Goal: Find specific page/section: Find specific page/section

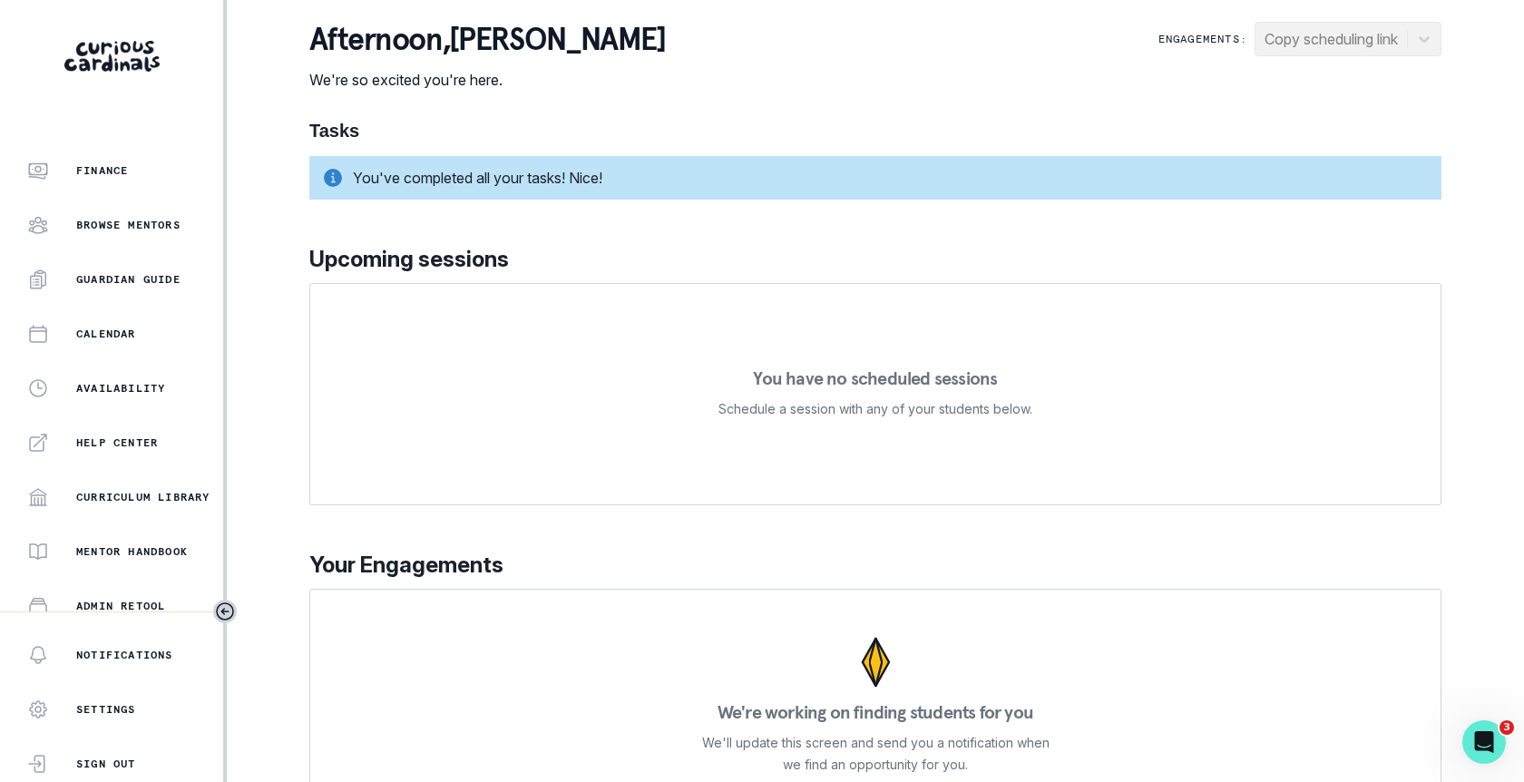
scroll to position [330, 0]
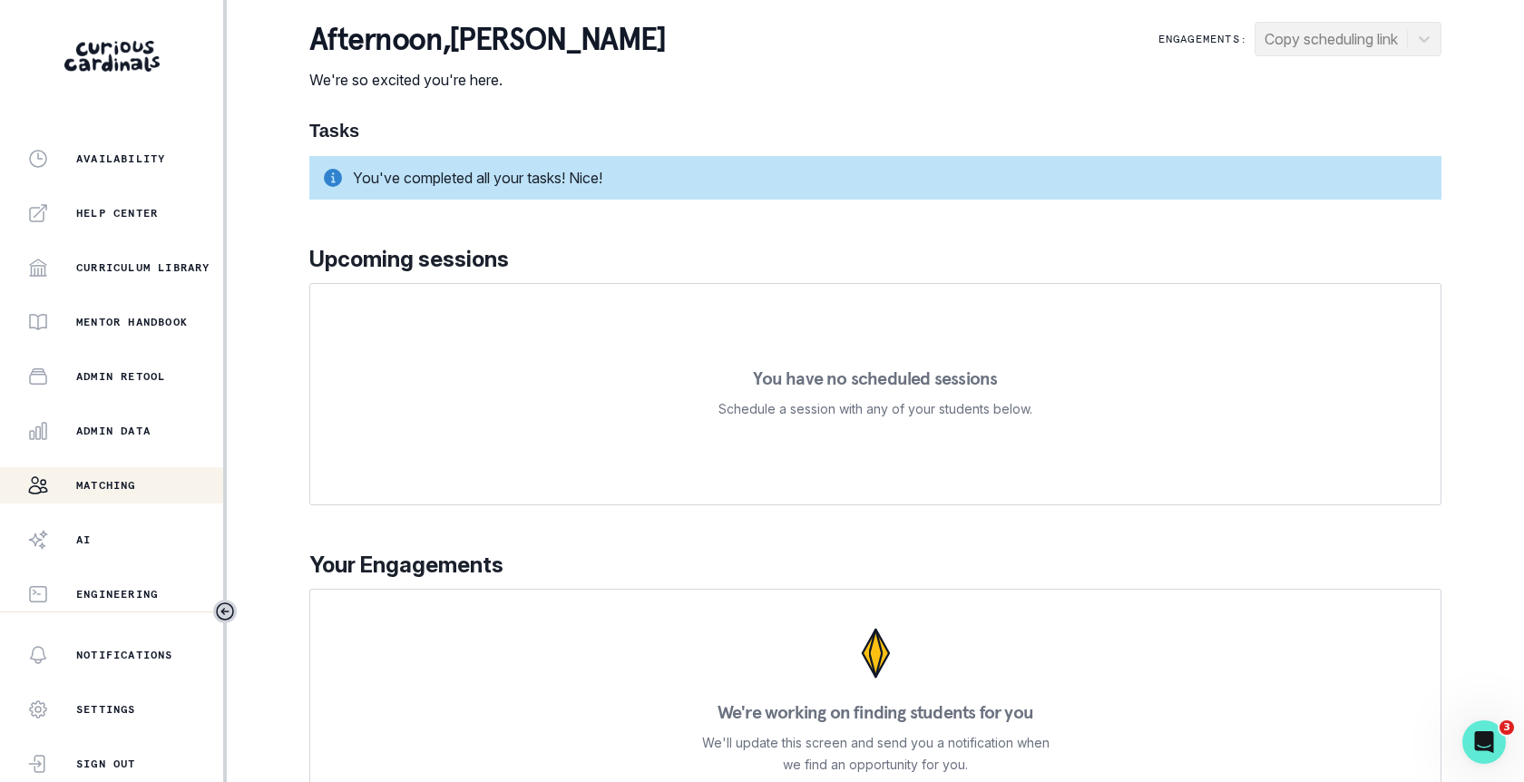
click at [161, 492] on div "Matching" at bounding box center [125, 485] width 196 height 22
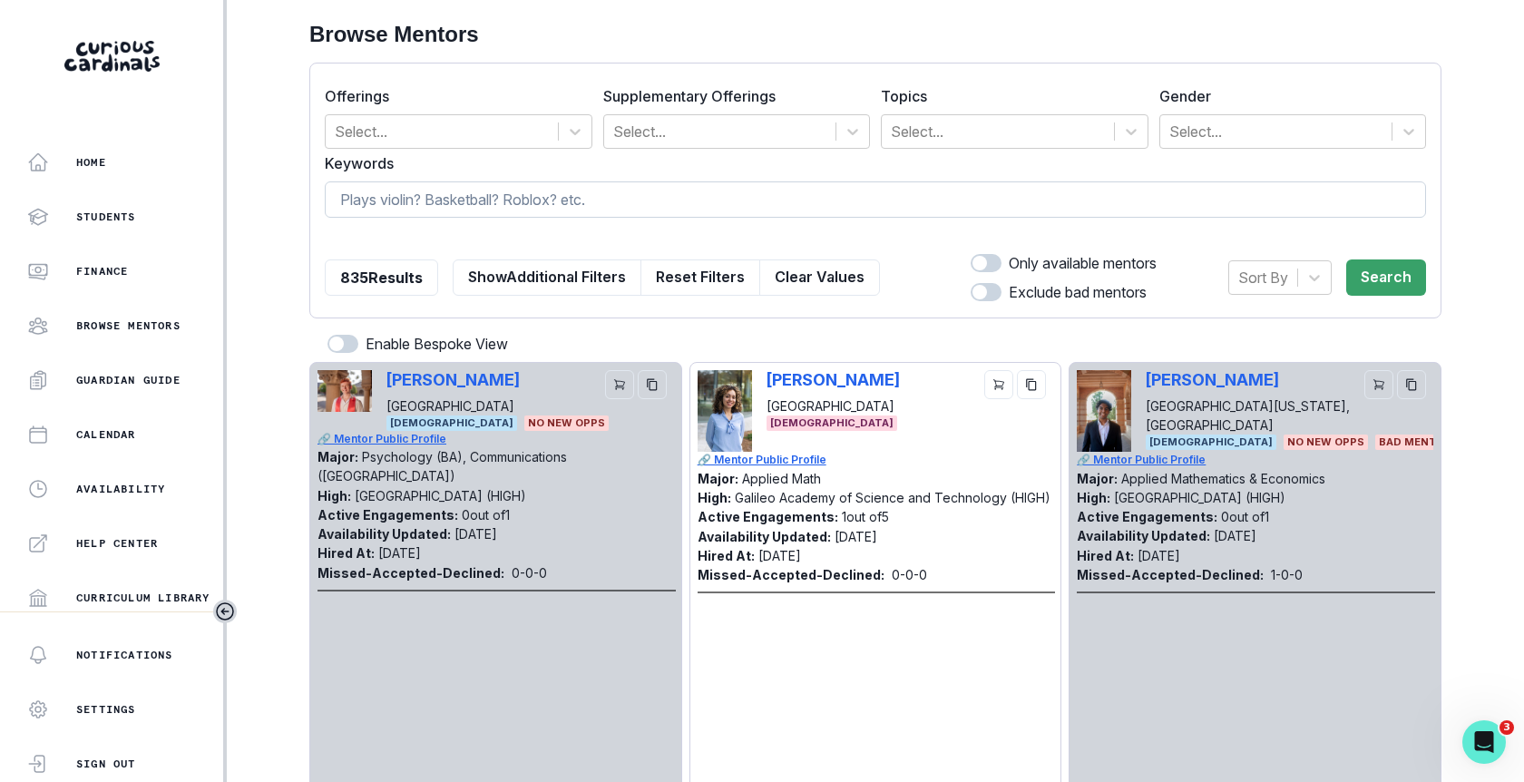
click at [563, 197] on input at bounding box center [875, 199] width 1101 height 36
type input "[PERSON_NAME]"
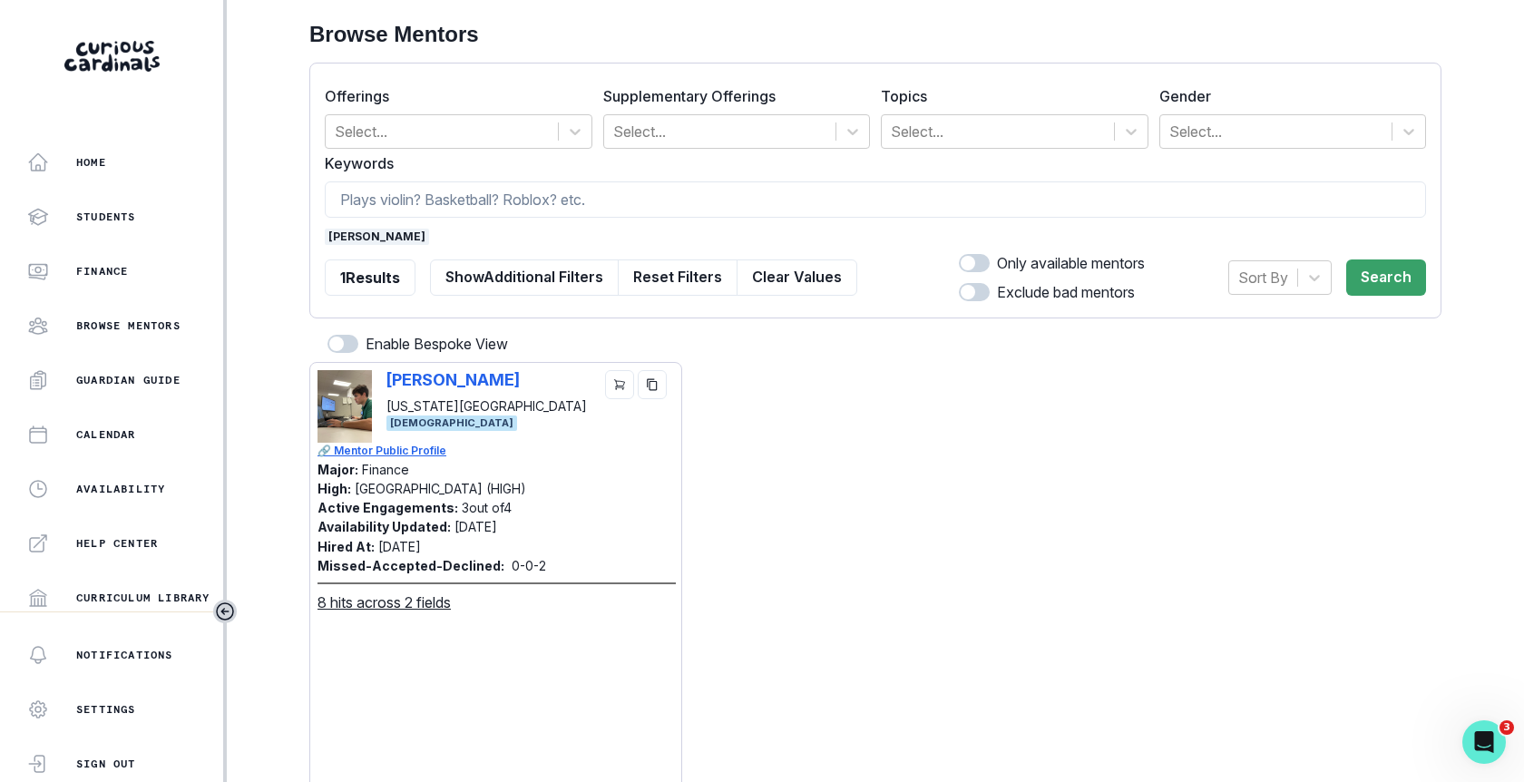
click at [433, 366] on div "[PERSON_NAME] [US_STATE][GEOGRAPHIC_DATA] [DEMOGRAPHIC_DATA] 🔗 Mentor Public Pr…" at bounding box center [495, 641] width 373 height 559
click at [436, 370] on p "[PERSON_NAME]" at bounding box center [461, 379] width 150 height 19
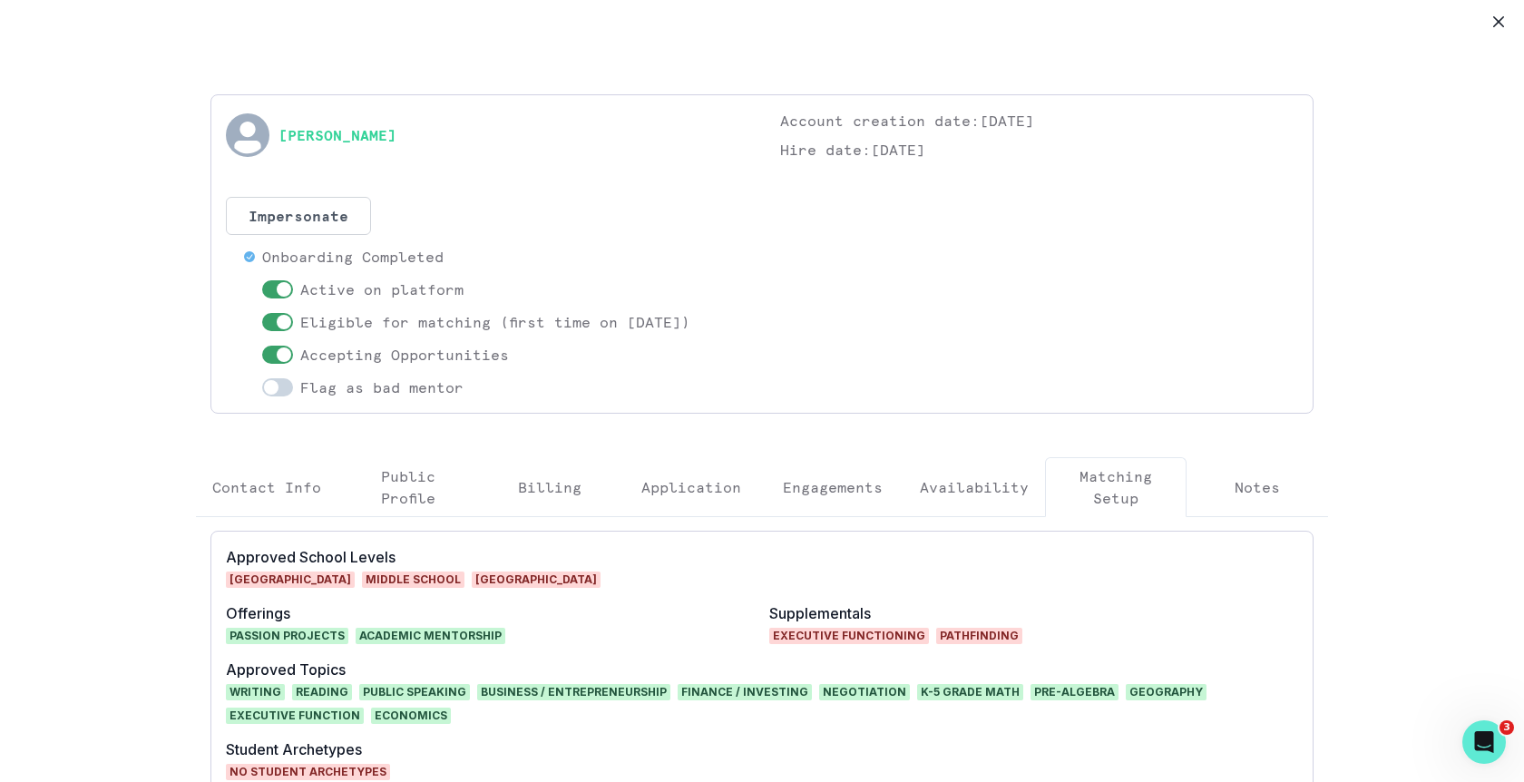
click at [836, 472] on button "Engagements" at bounding box center [833, 487] width 142 height 60
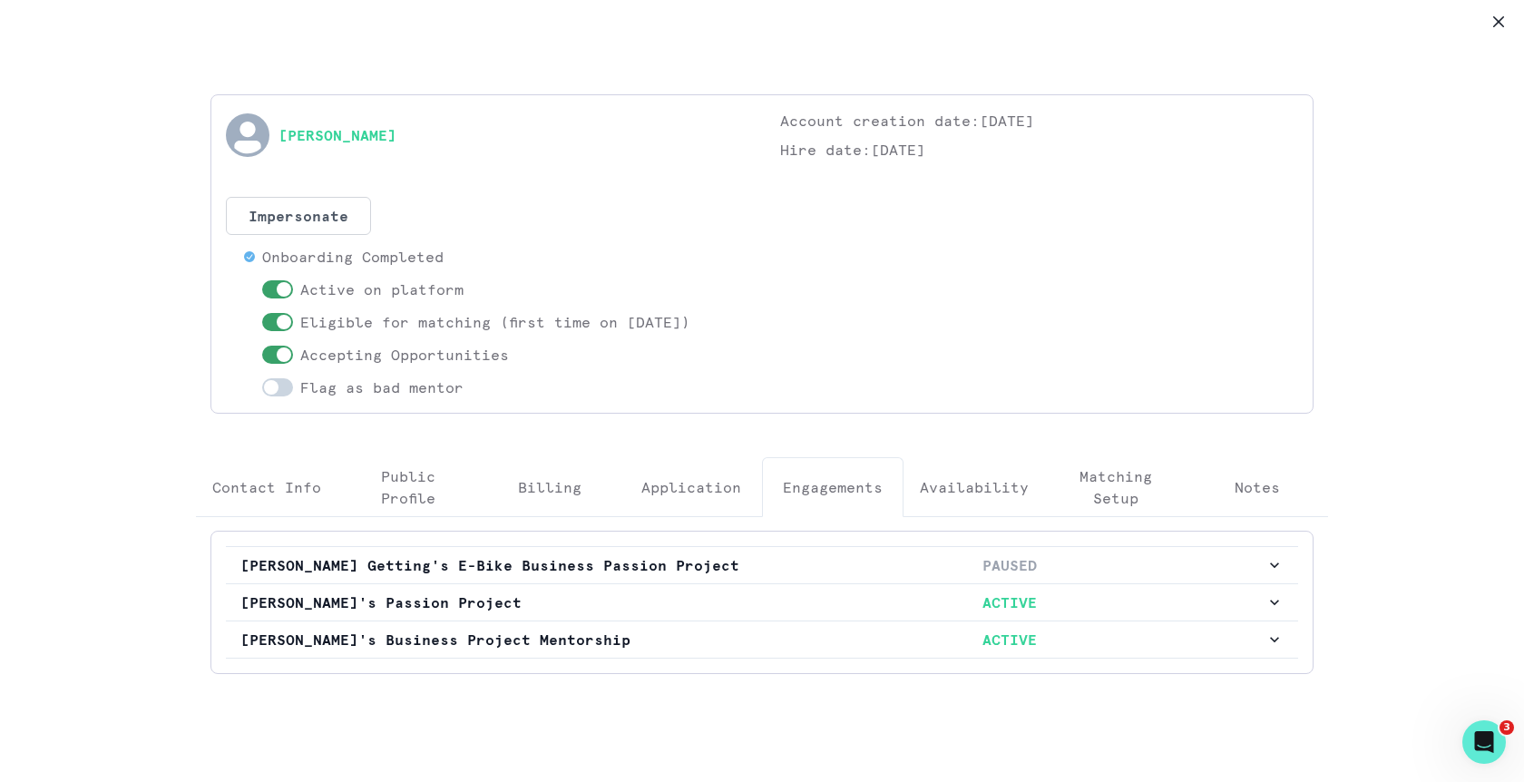
scroll to position [60, 0]
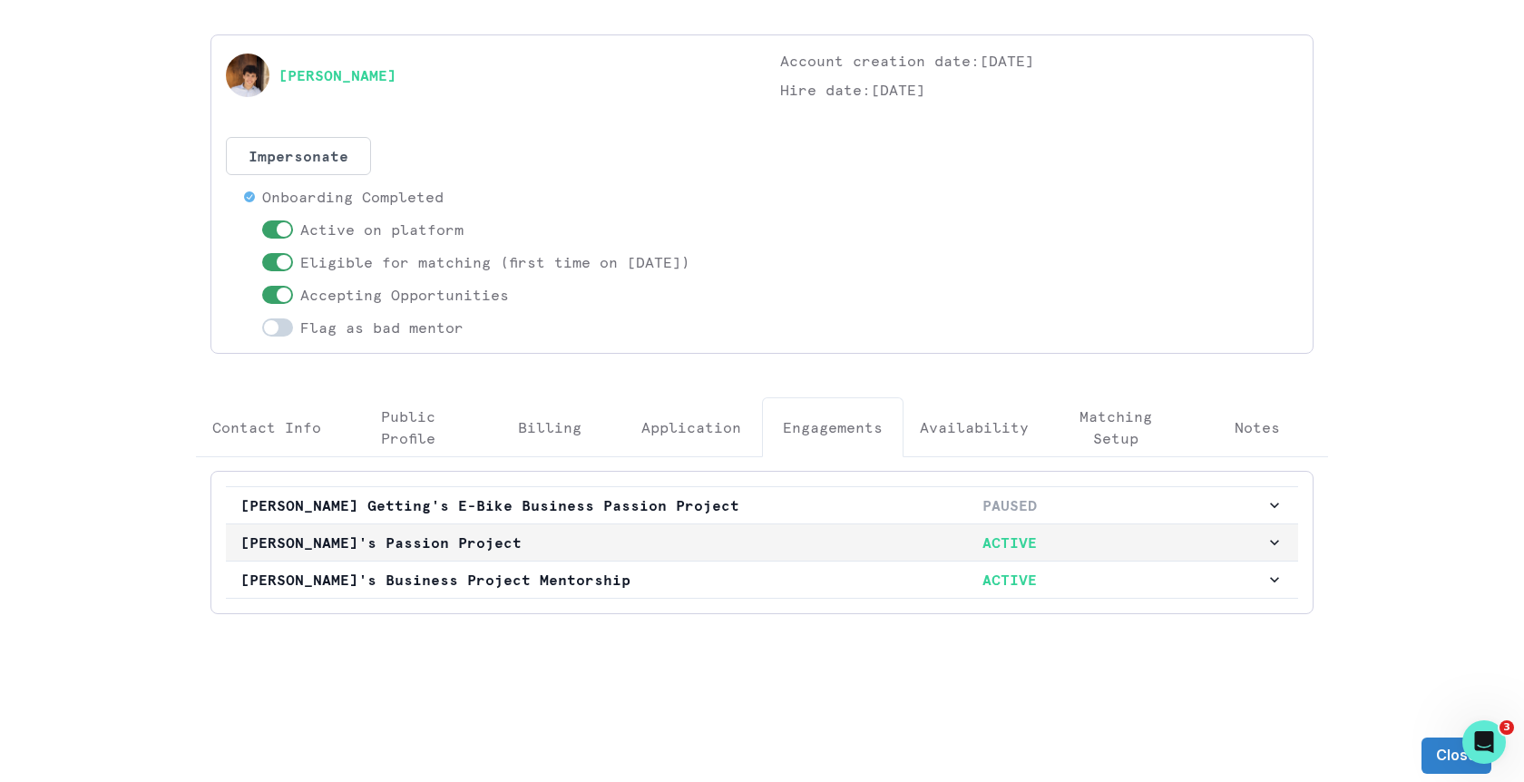
click at [750, 532] on p "[PERSON_NAME]'s Passion Project" at bounding box center [496, 543] width 513 height 22
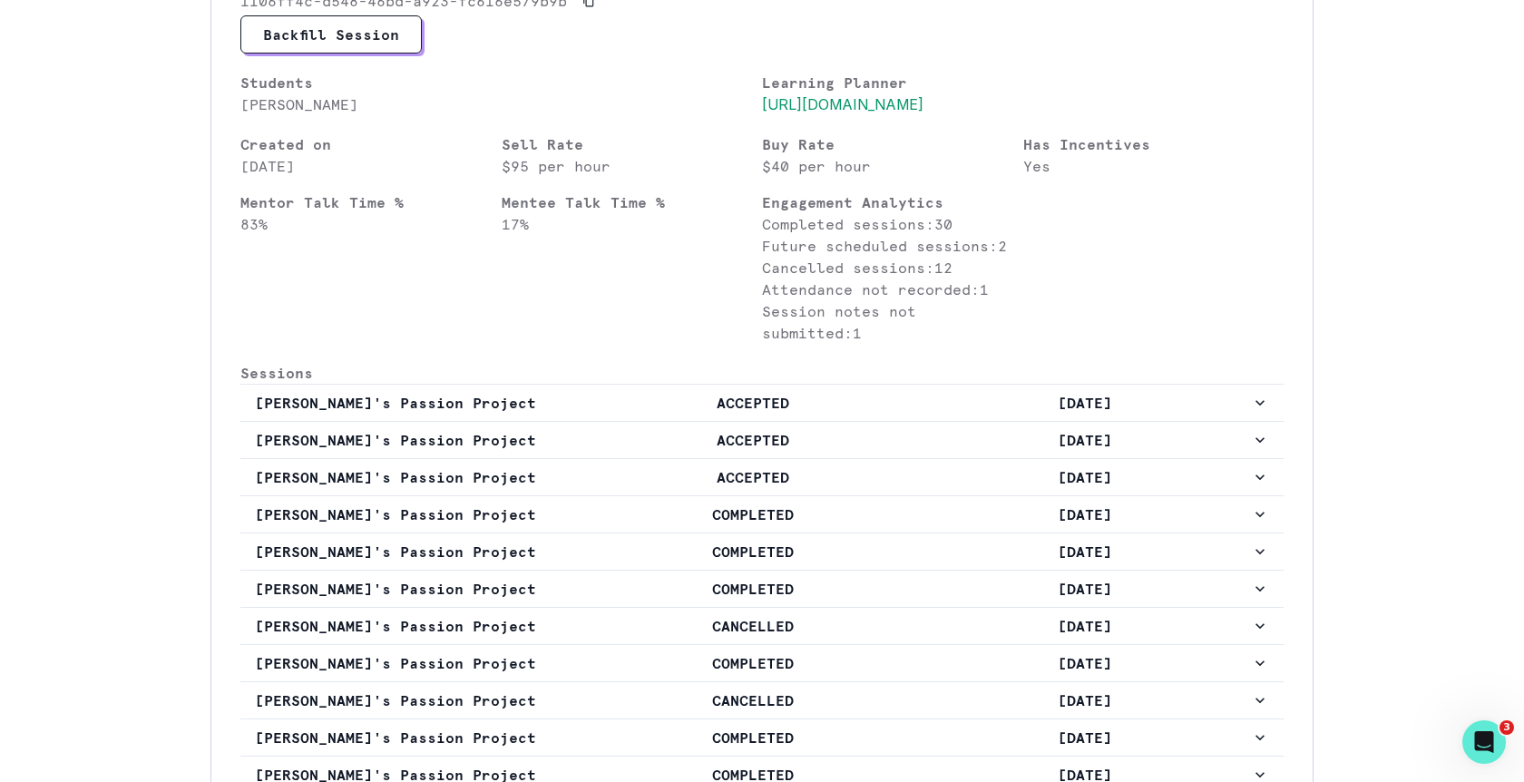
scroll to position [741, 0]
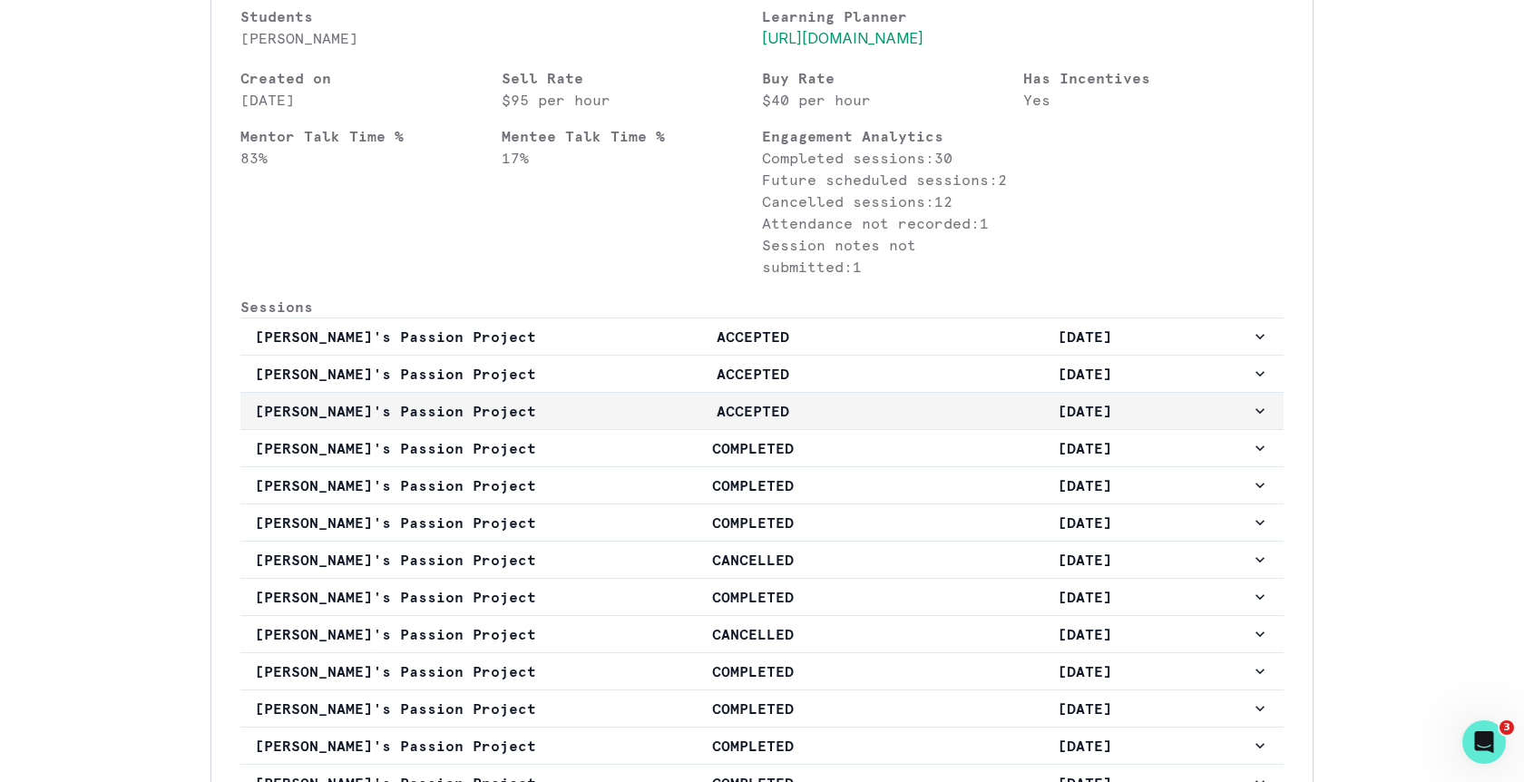
click at [778, 416] on p "ACCEPTED" at bounding box center [753, 411] width 332 height 22
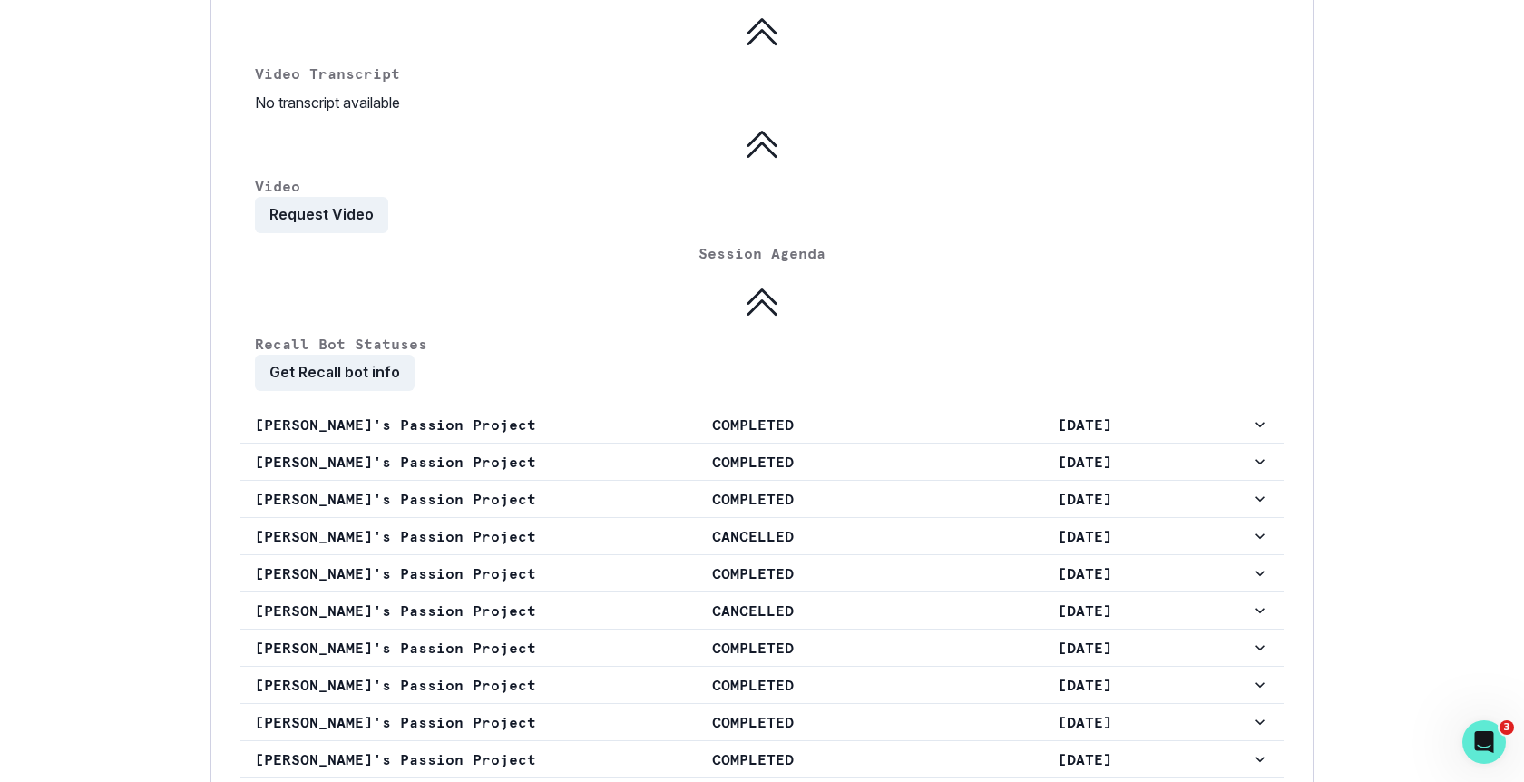
scroll to position [1693, 0]
